Goal: Task Accomplishment & Management: Use online tool/utility

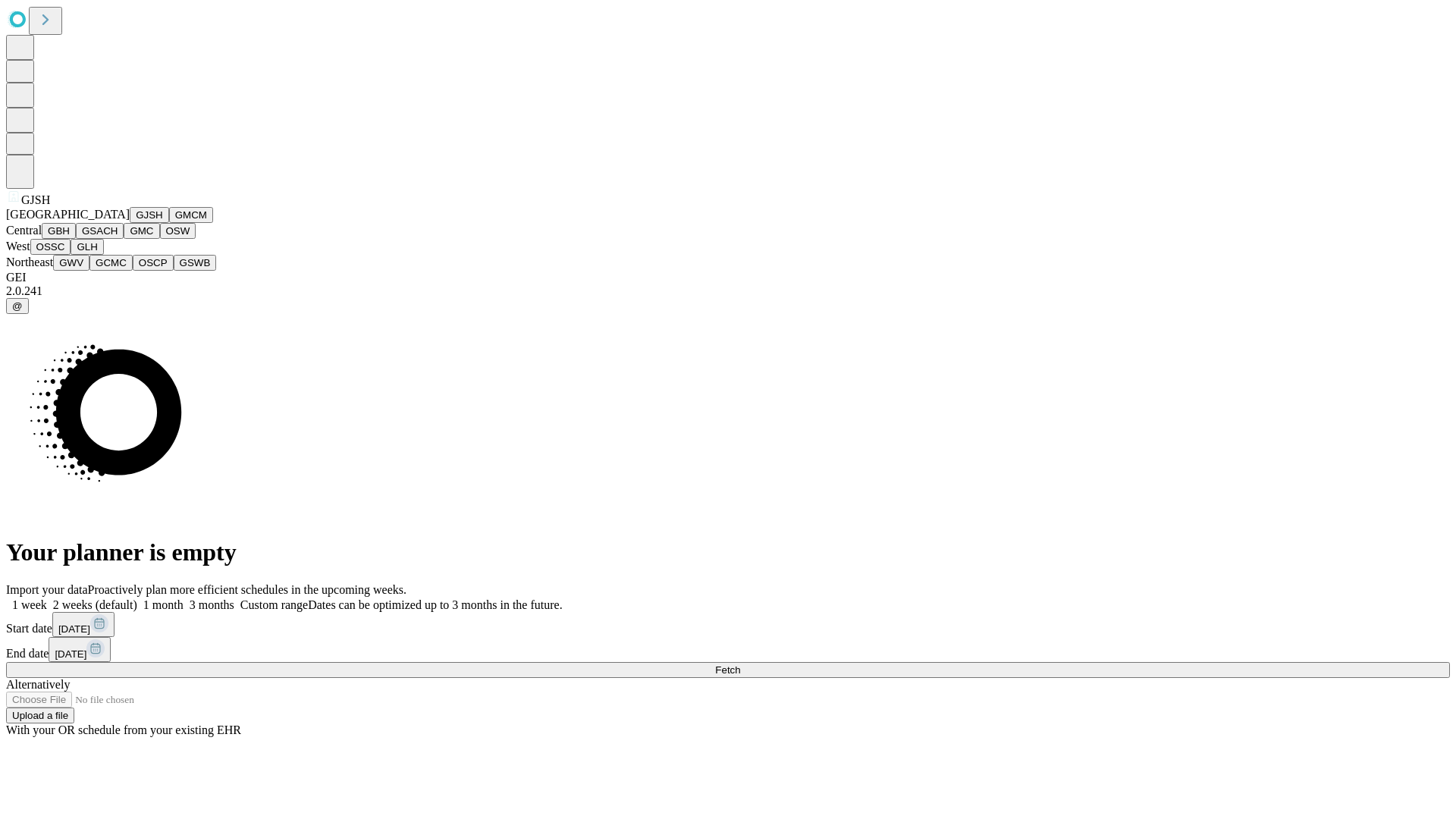
click at [130, 223] on button "GJSH" at bounding box center [149, 215] width 39 height 16
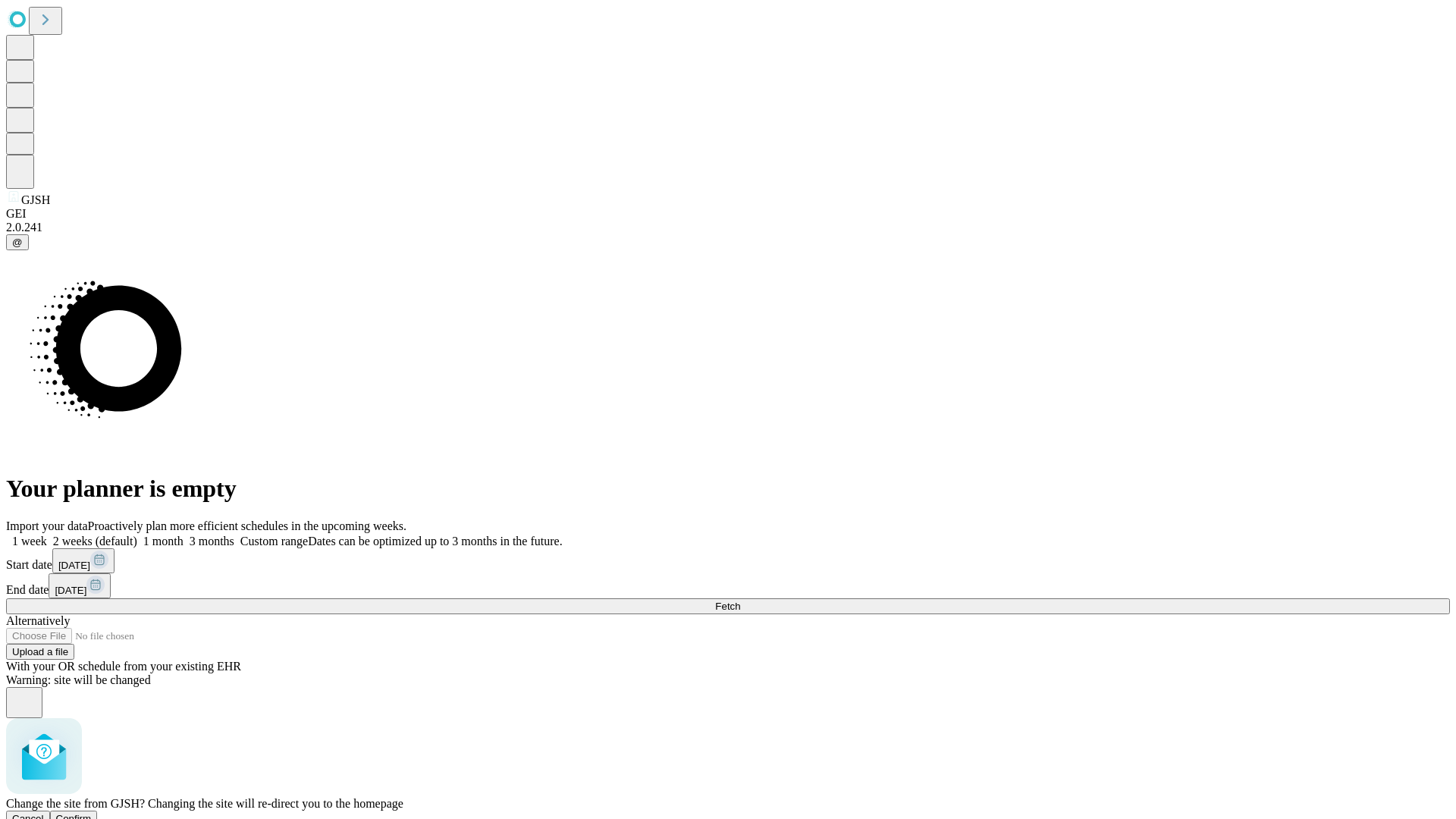
click at [91, 813] on span "Confirm" at bounding box center [74, 819] width 36 height 12
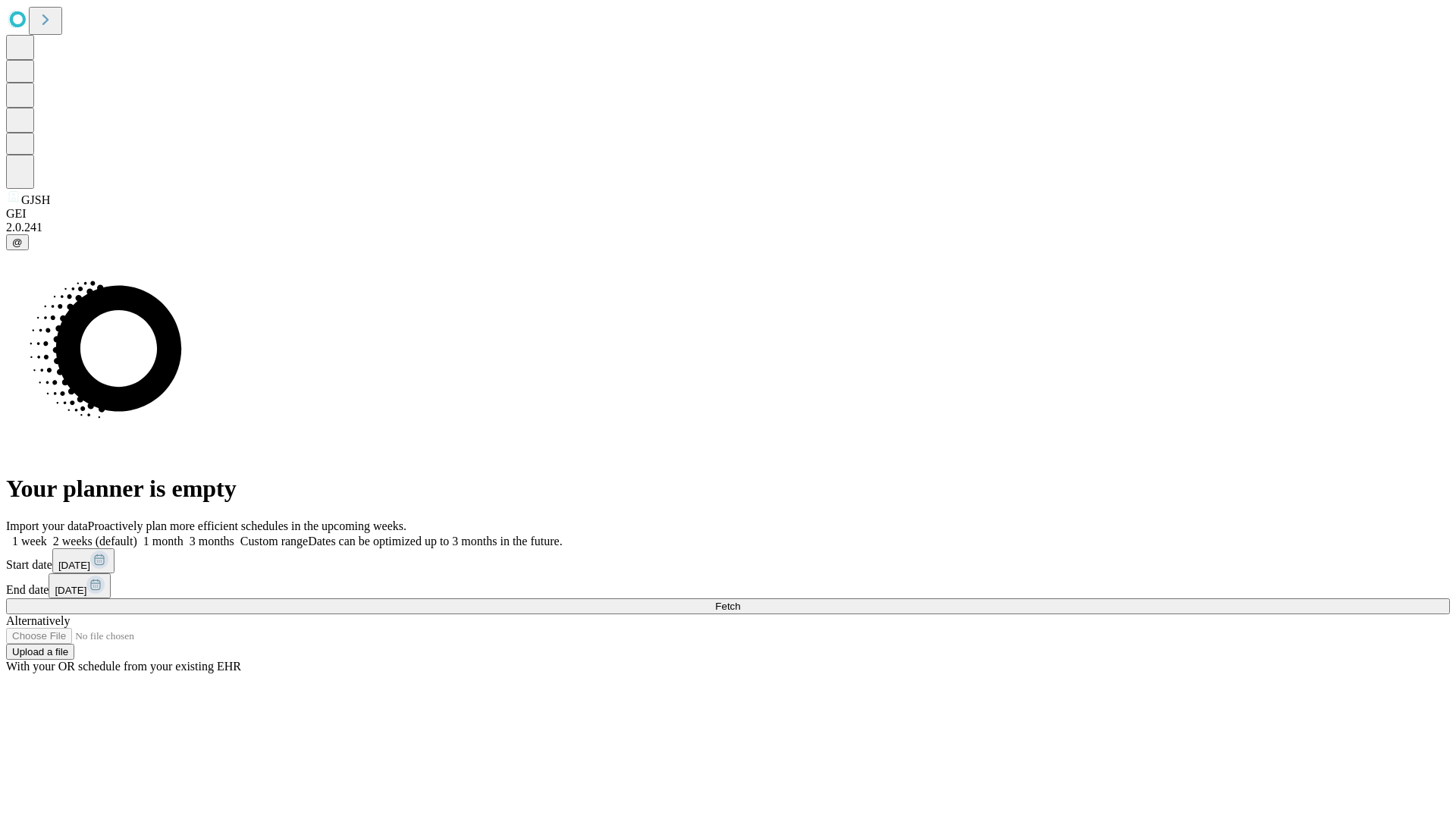
click at [137, 535] on label "2 weeks (default)" at bounding box center [92, 541] width 91 height 13
click at [740, 600] on span "Fetch" at bounding box center [728, 606] width 25 height 12
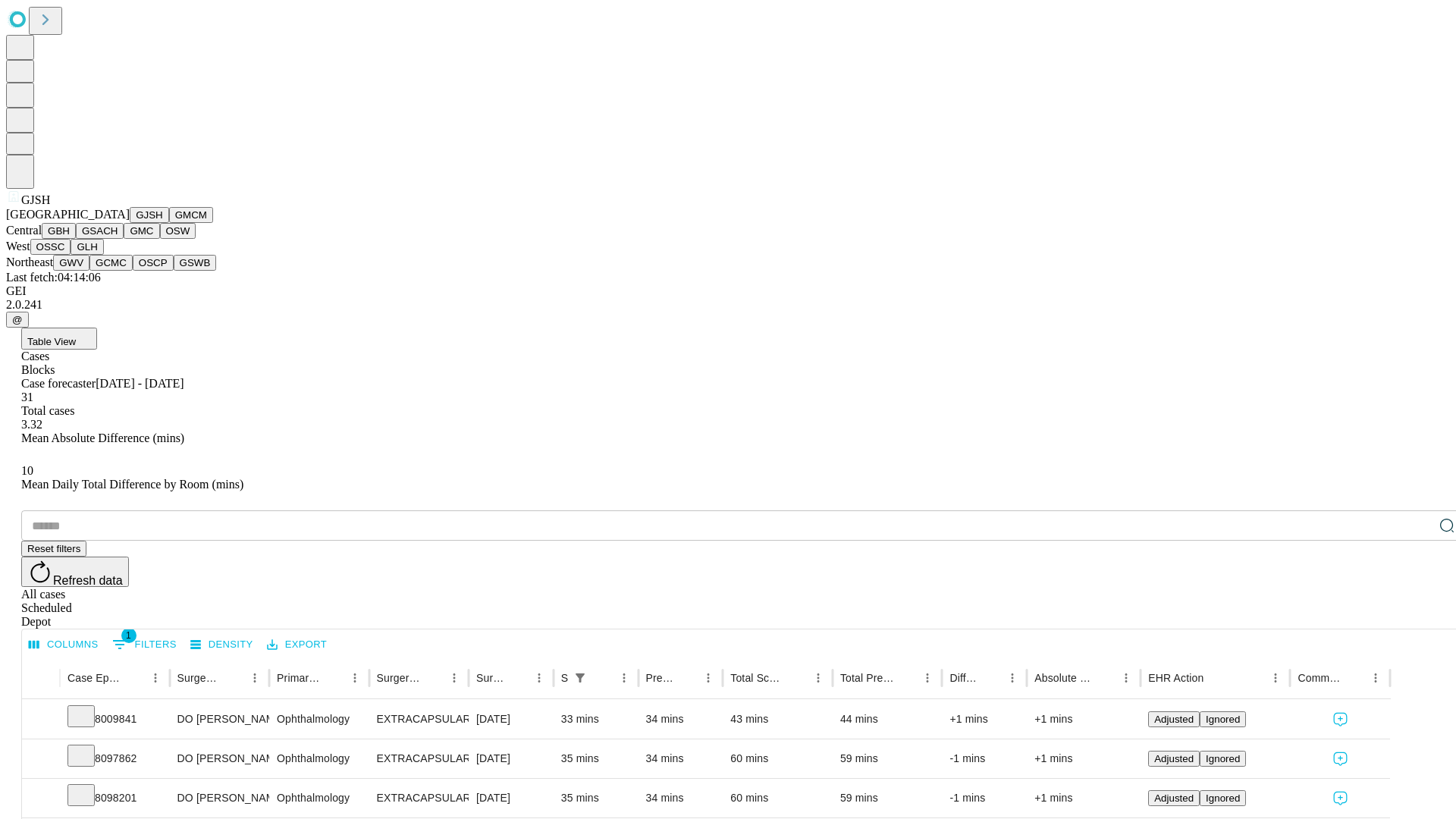
click at [169, 223] on button "GMCM" at bounding box center [191, 215] width 44 height 16
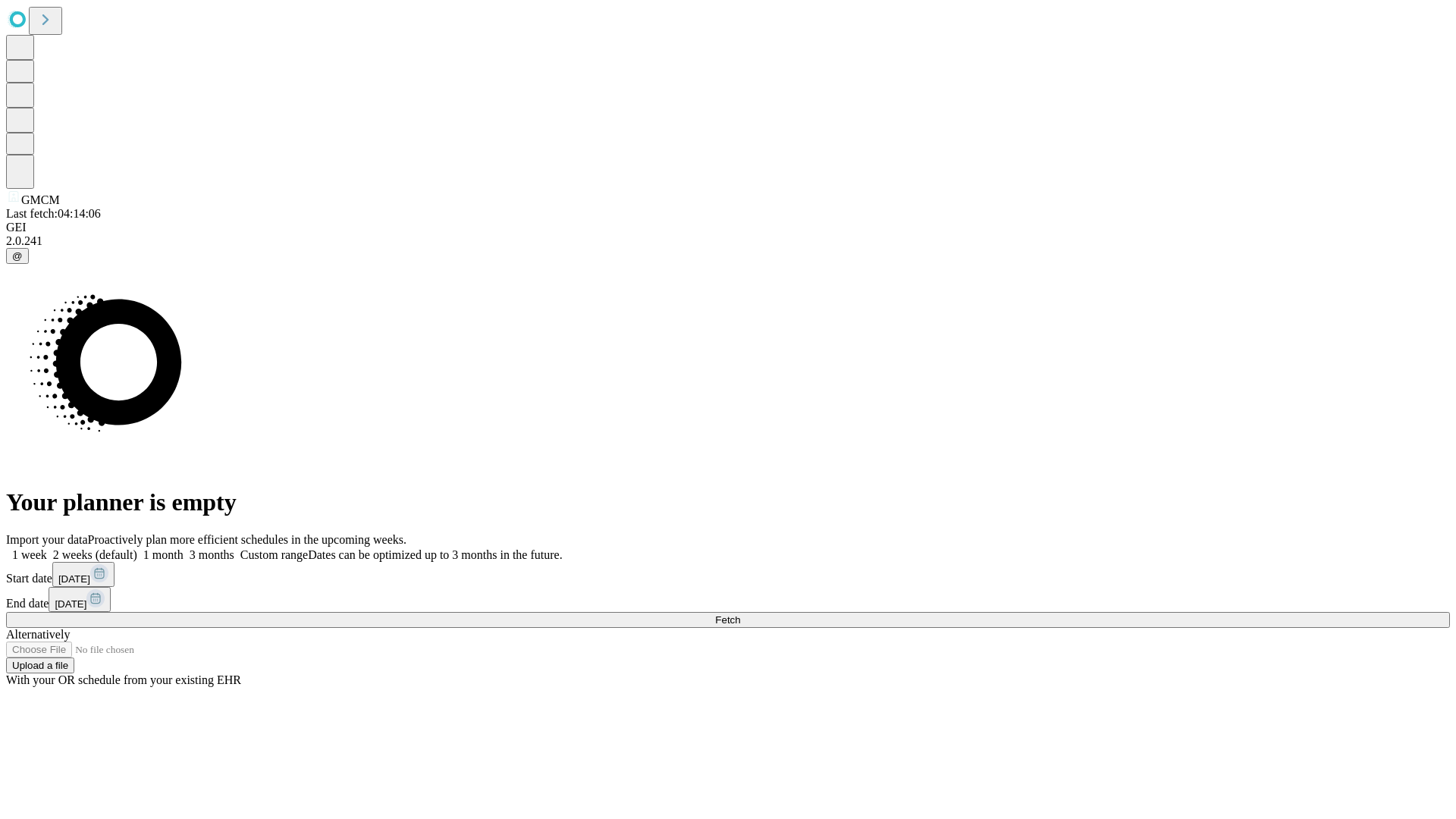
click at [137, 548] on label "2 weeks (default)" at bounding box center [92, 554] width 91 height 13
click at [740, 614] on span "Fetch" at bounding box center [728, 620] width 25 height 12
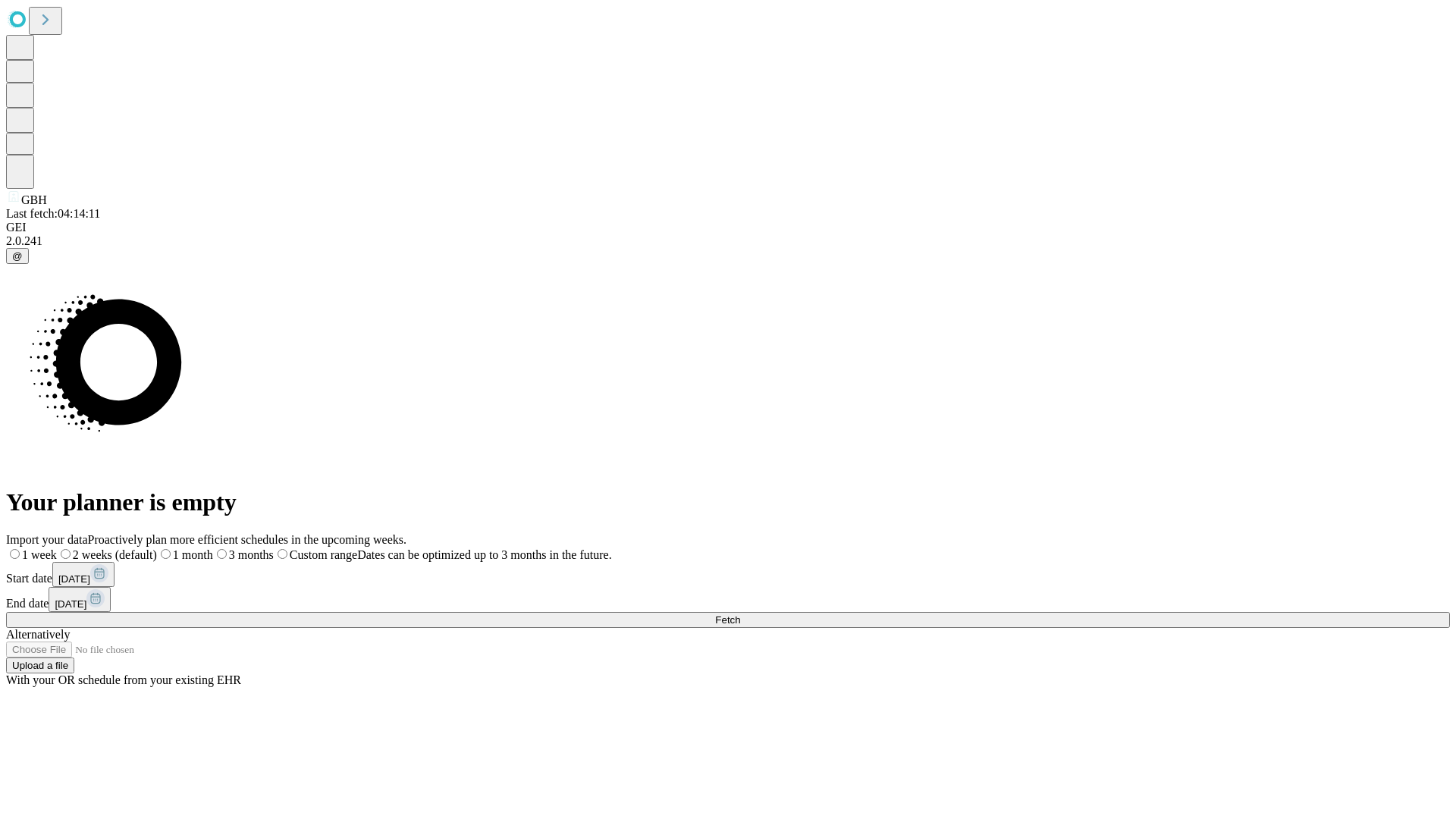
click at [157, 548] on label "2 weeks (default)" at bounding box center [106, 554] width 100 height 13
click at [740, 614] on span "Fetch" at bounding box center [728, 620] width 25 height 12
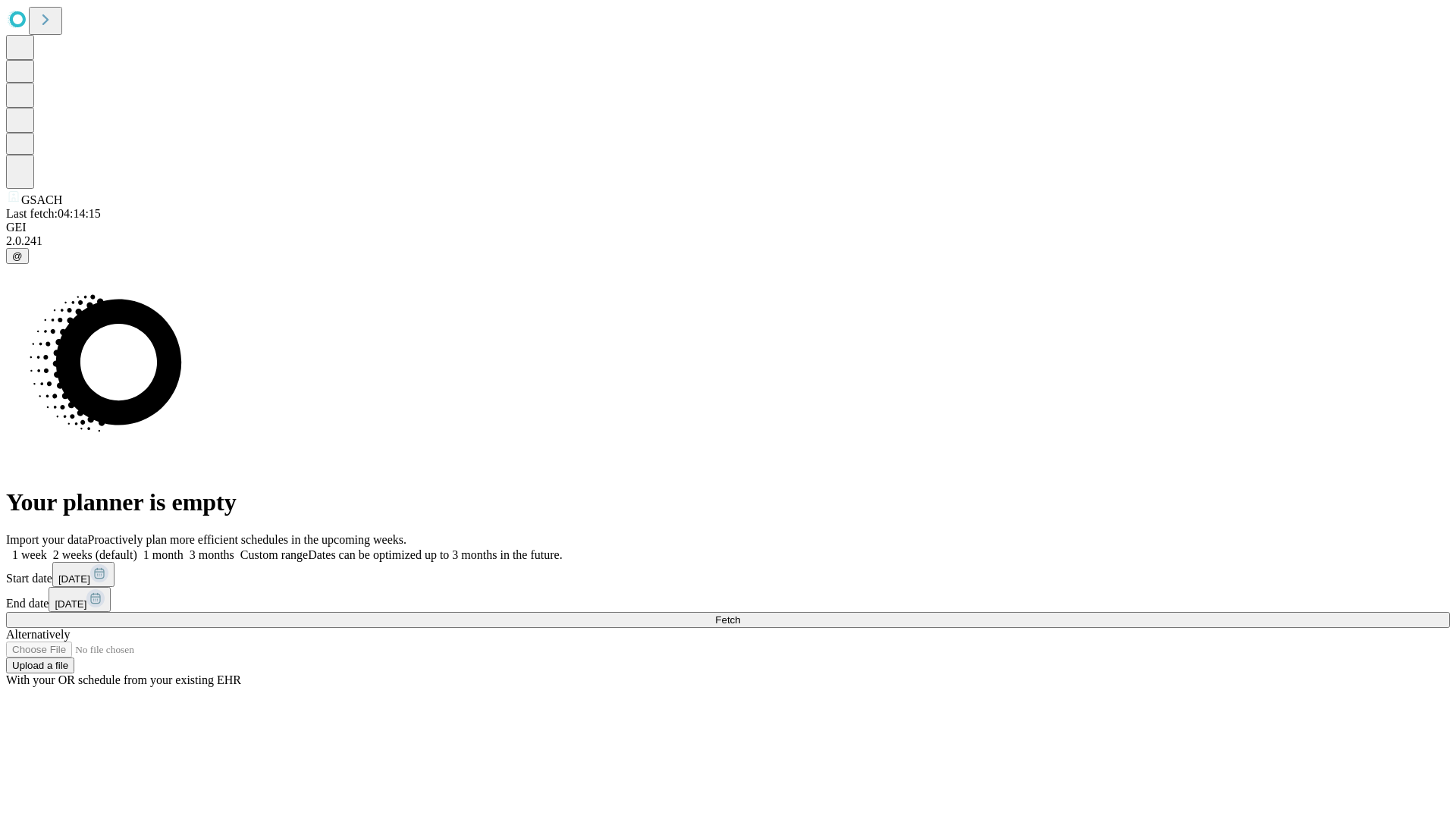
click at [137, 548] on label "2 weeks (default)" at bounding box center [92, 554] width 91 height 13
click at [740, 614] on span "Fetch" at bounding box center [728, 620] width 25 height 12
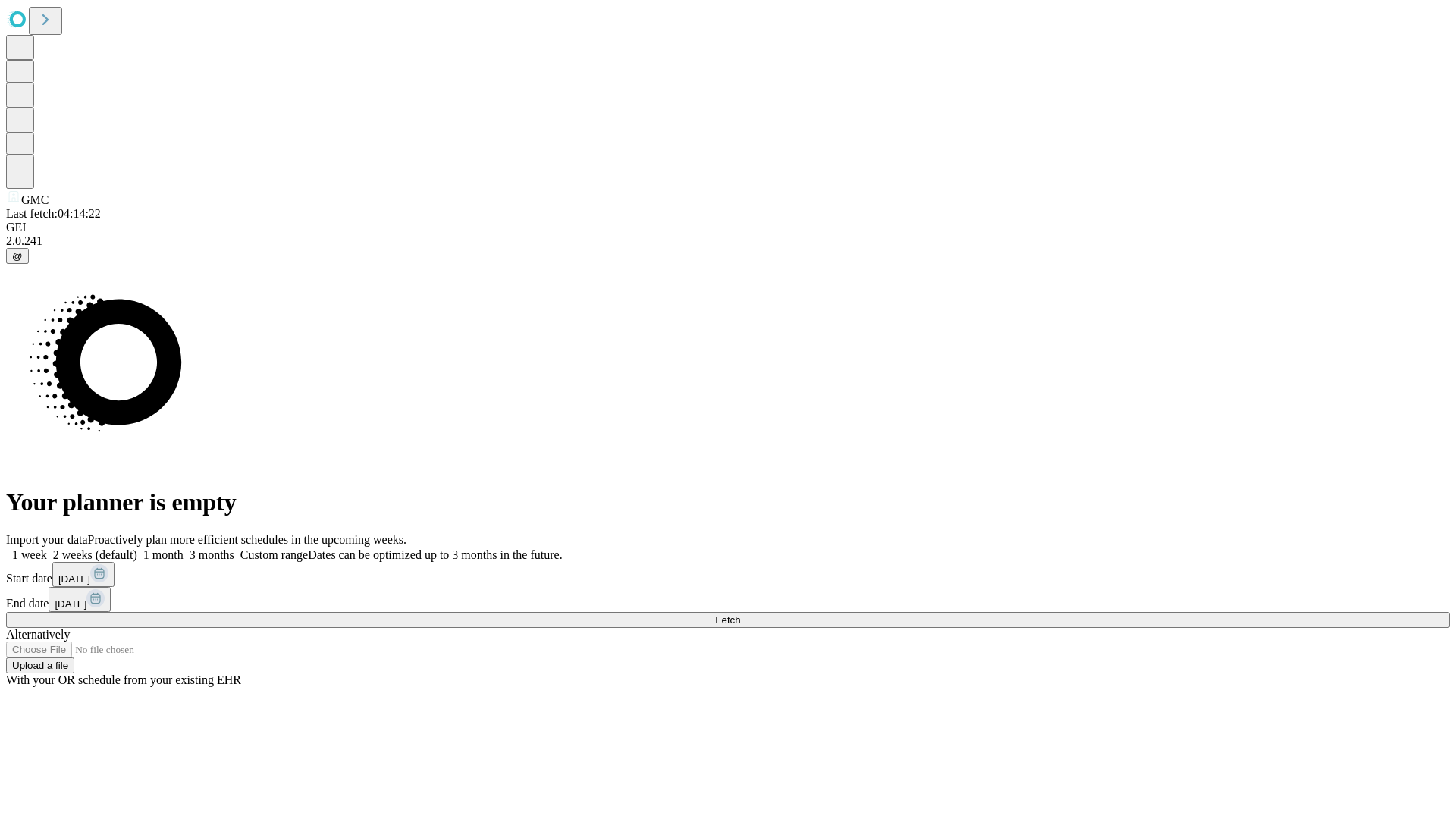
click at [740, 614] on span "Fetch" at bounding box center [728, 620] width 25 height 12
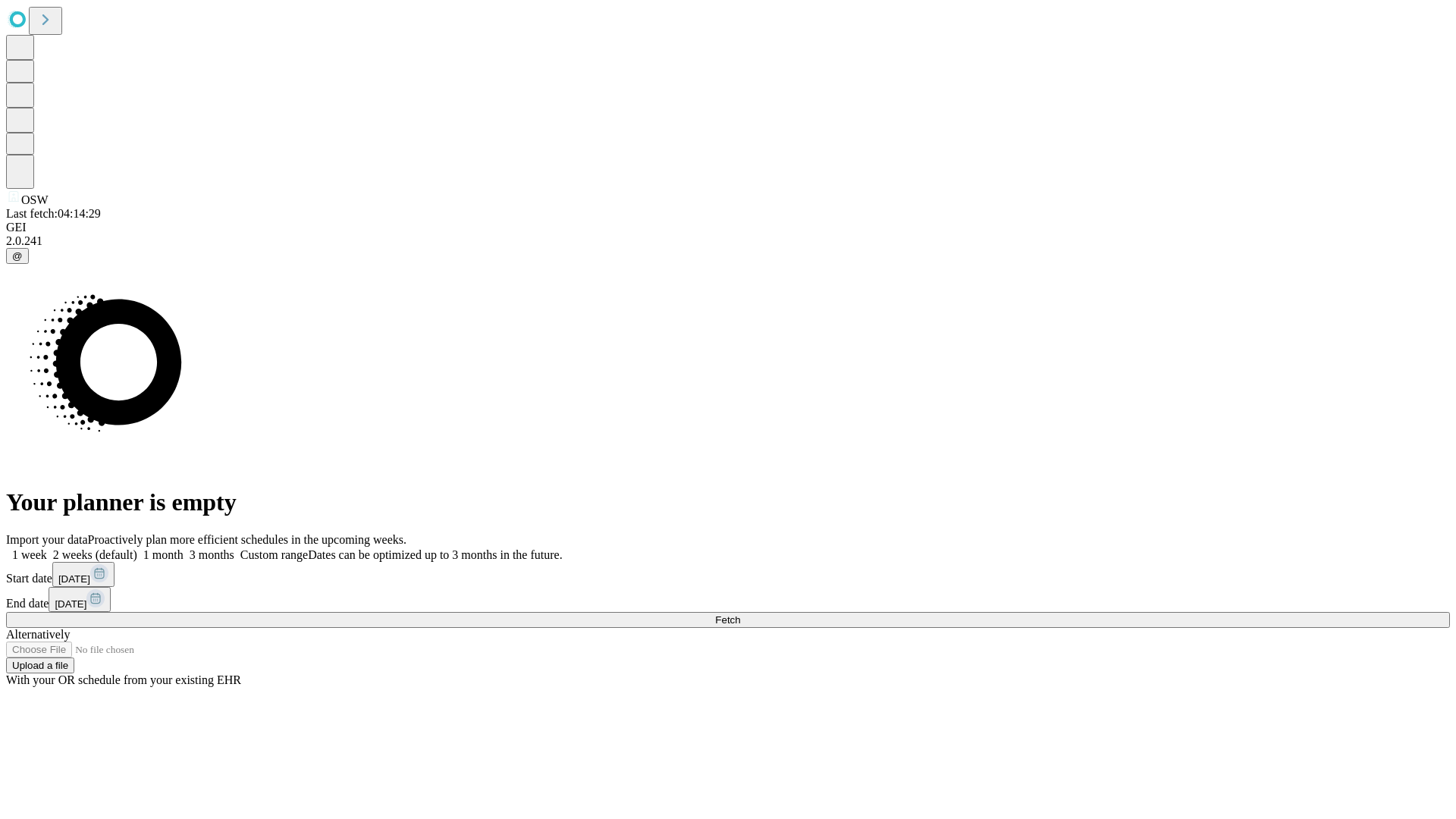
click at [137, 548] on label "2 weeks (default)" at bounding box center [92, 554] width 91 height 13
click at [740, 614] on span "Fetch" at bounding box center [728, 620] width 25 height 12
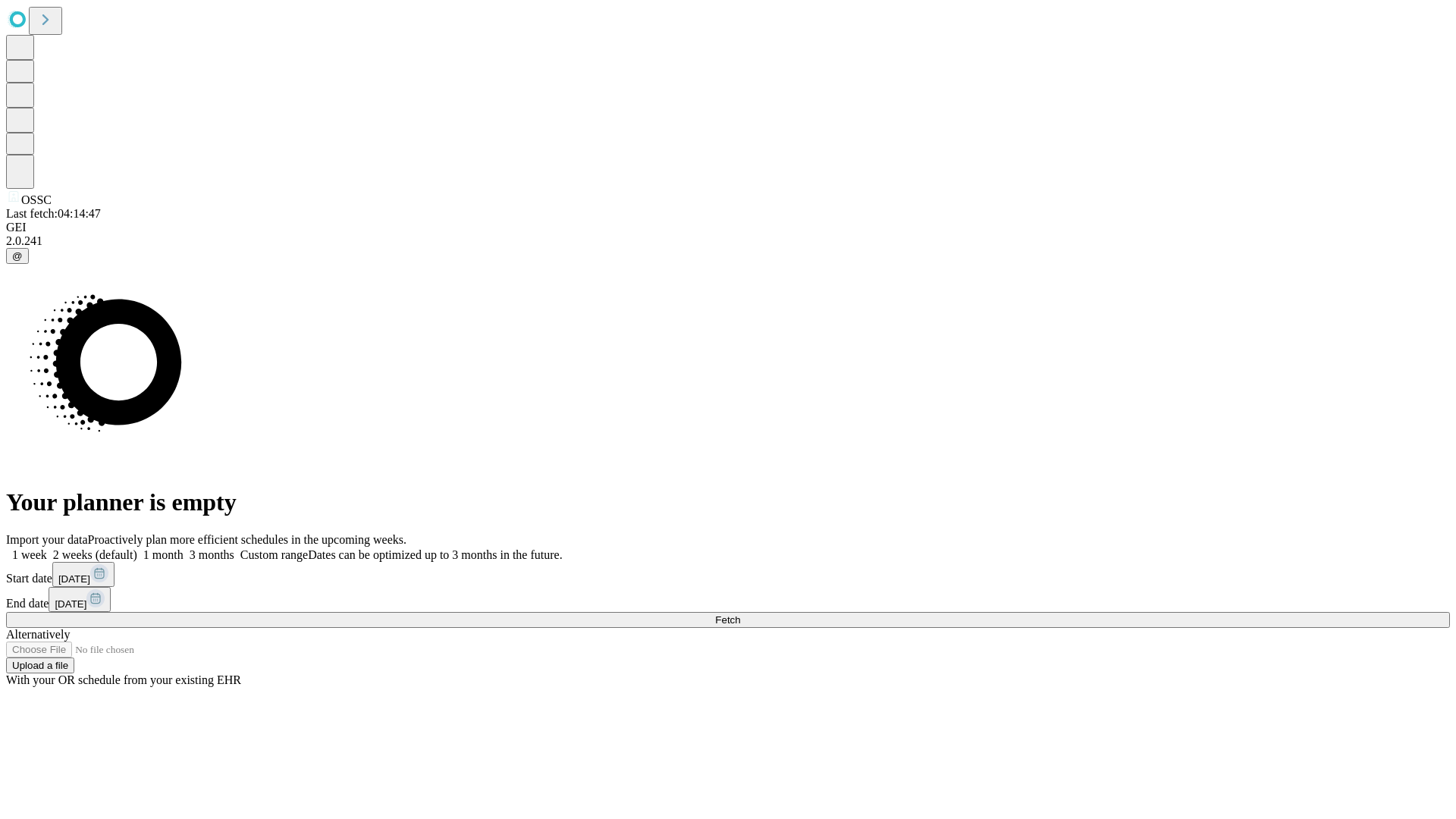
click at [137, 548] on label "2 weeks (default)" at bounding box center [92, 554] width 91 height 13
click at [740, 614] on span "Fetch" at bounding box center [728, 620] width 25 height 12
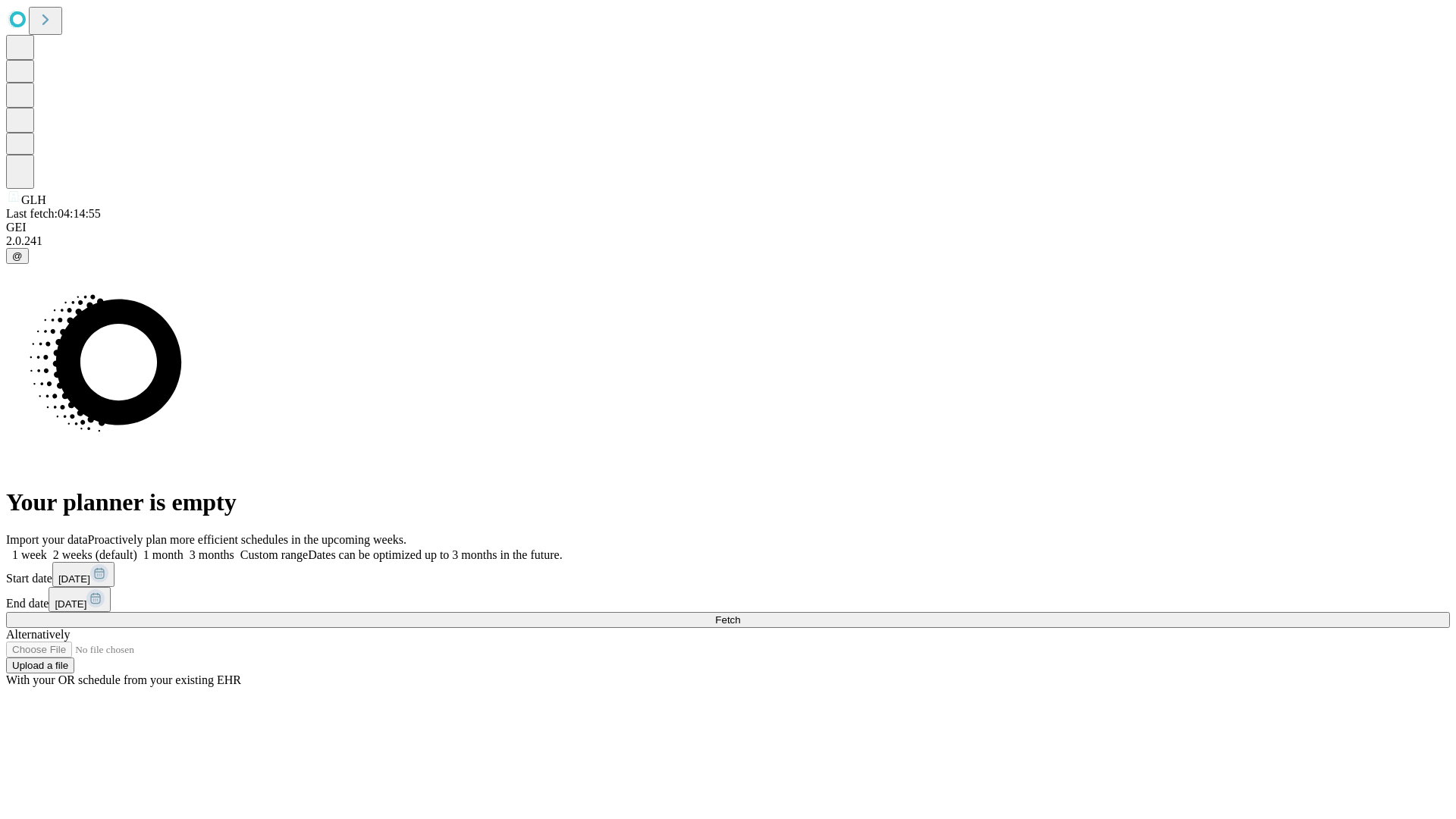
click at [137, 548] on label "2 weeks (default)" at bounding box center [92, 554] width 91 height 13
click at [740, 614] on span "Fetch" at bounding box center [728, 620] width 25 height 12
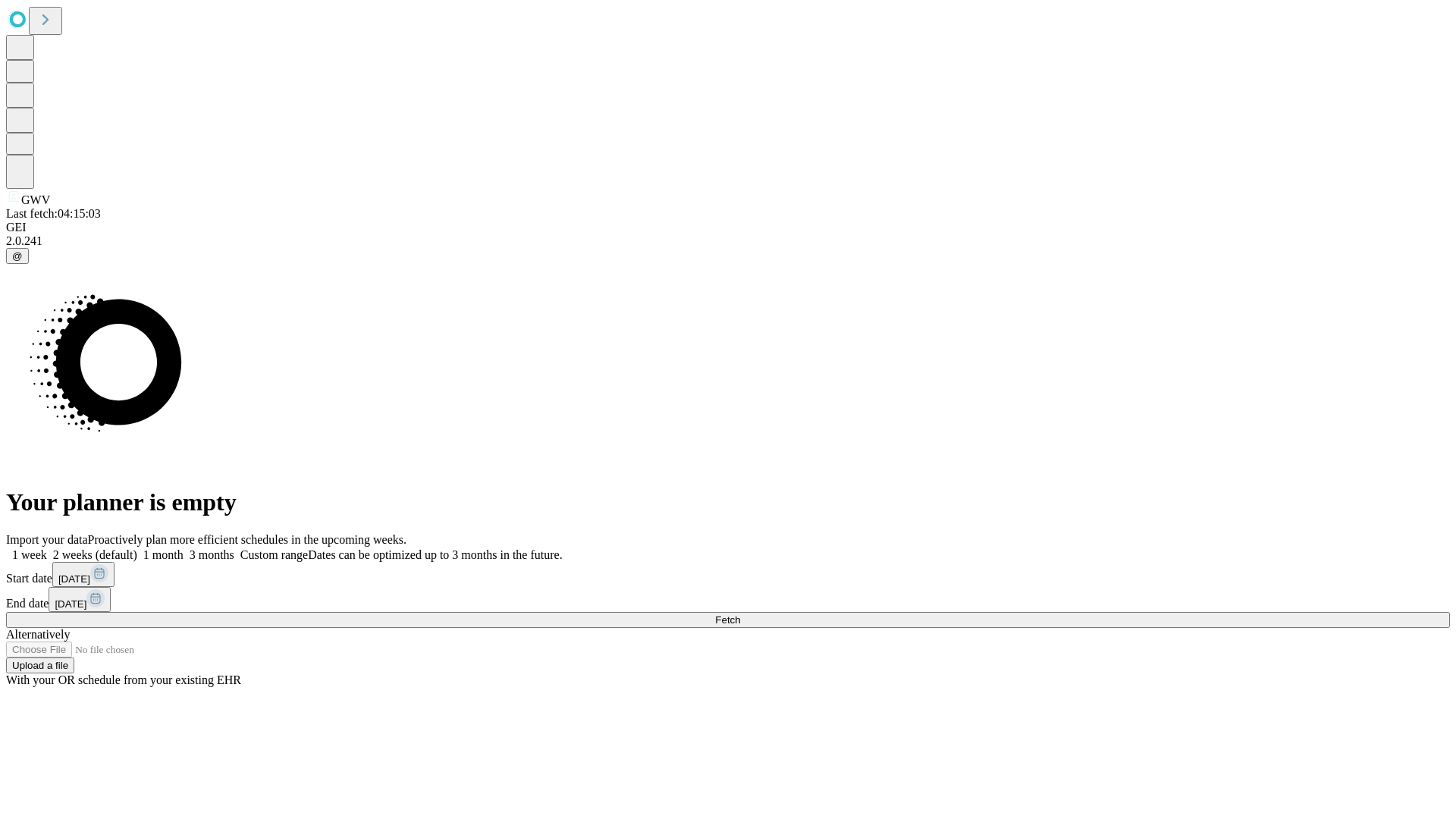
click at [137, 548] on label "2 weeks (default)" at bounding box center [92, 554] width 91 height 13
click at [740, 614] on span "Fetch" at bounding box center [728, 620] width 25 height 12
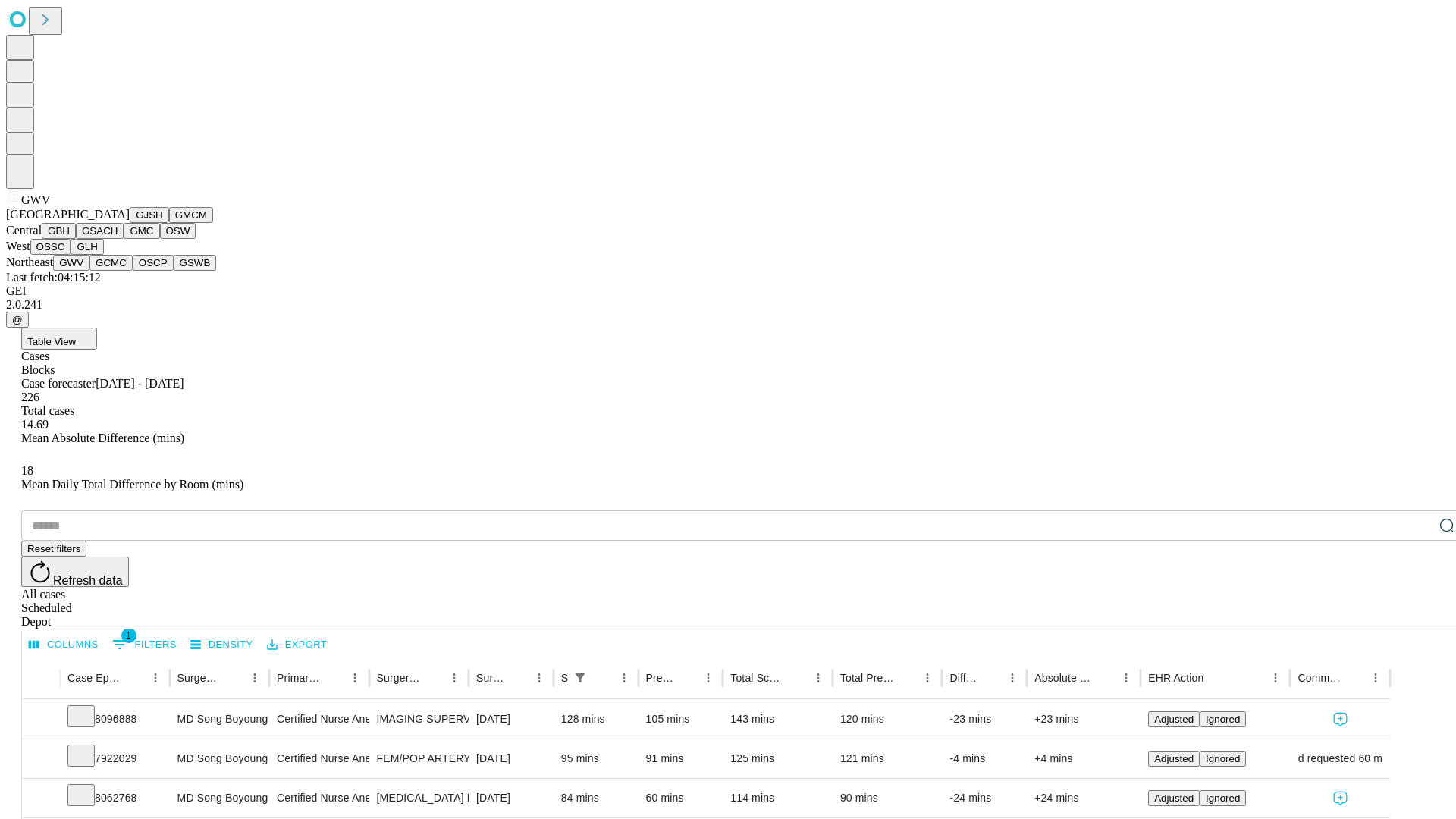
click at [117, 271] on button "GCMC" at bounding box center [111, 262] width 44 height 16
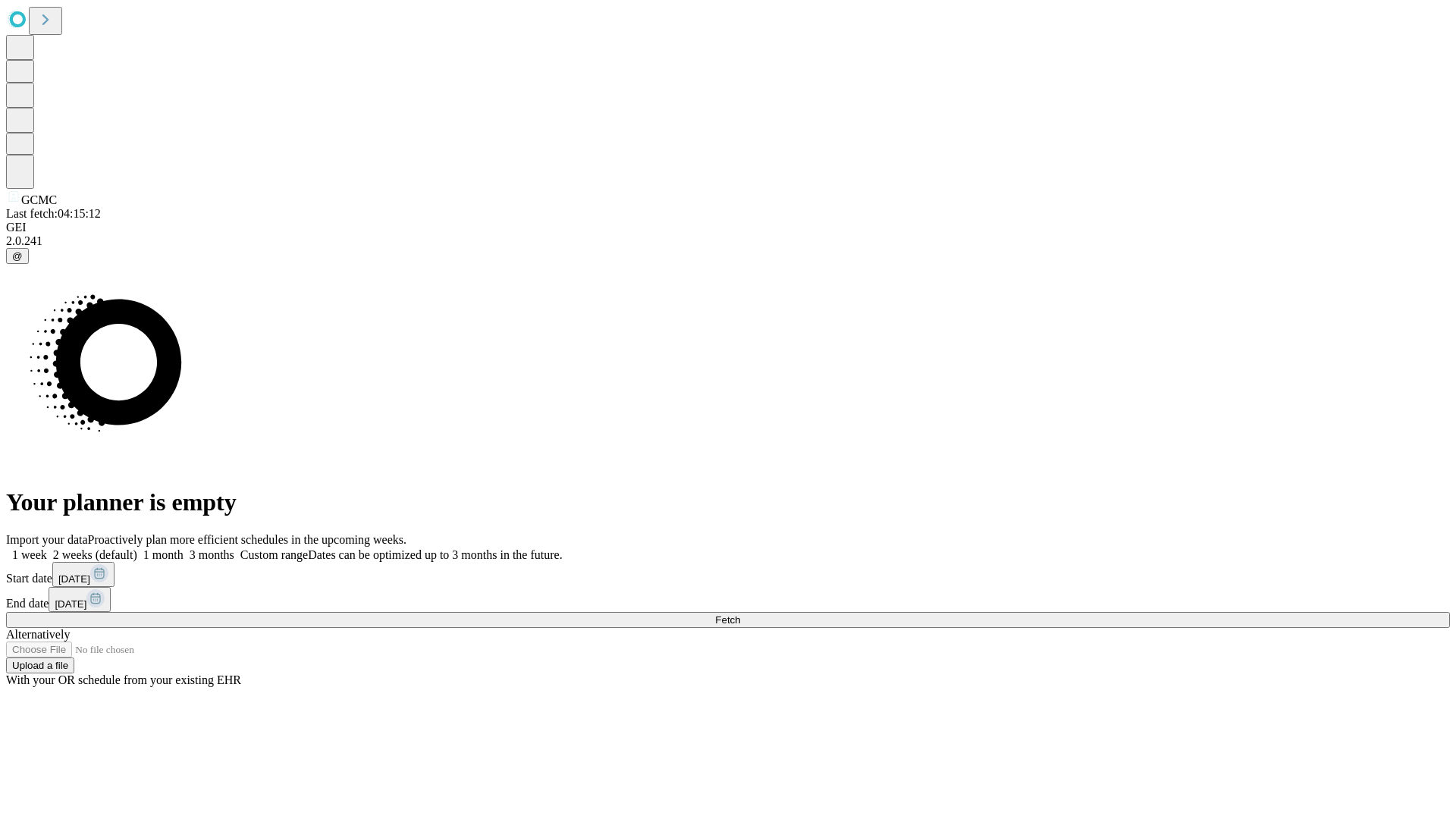
click at [137, 548] on label "2 weeks (default)" at bounding box center [92, 554] width 91 height 13
click at [740, 614] on span "Fetch" at bounding box center [728, 620] width 25 height 12
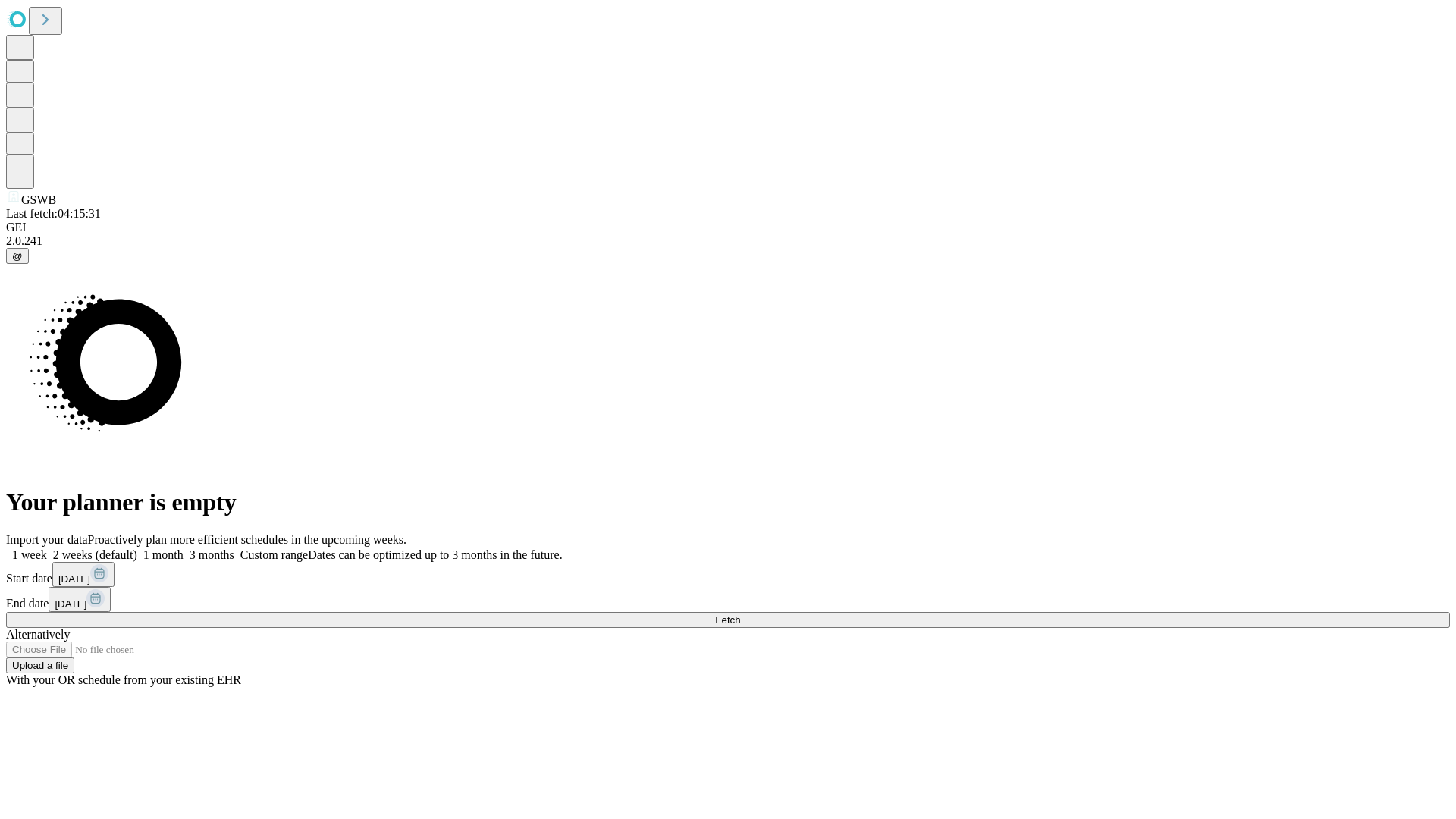
click at [137, 548] on label "2 weeks (default)" at bounding box center [92, 554] width 91 height 13
click at [740, 614] on span "Fetch" at bounding box center [728, 620] width 25 height 12
